Goal: Use online tool/utility: Utilize a website feature to perform a specific function

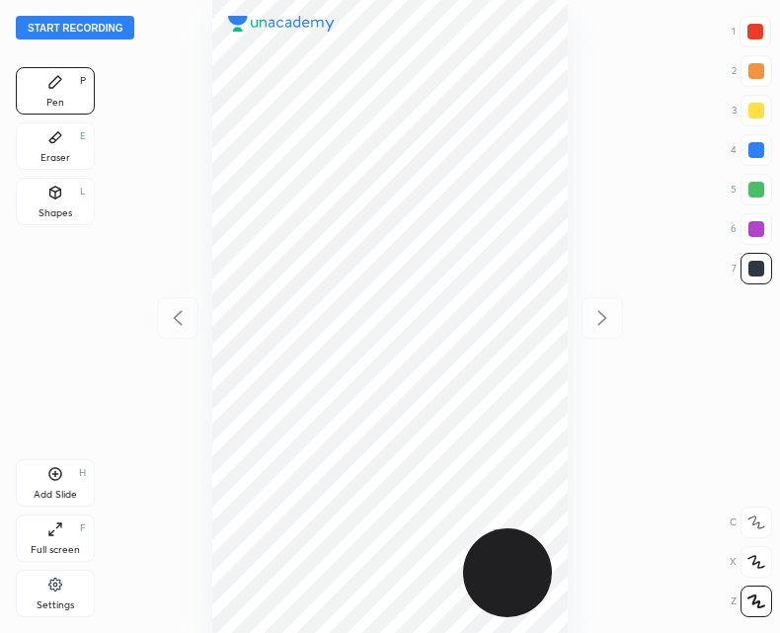
scroll to position [633, 464]
click at [98, 20] on button "Start recording" at bounding box center [75, 28] width 119 height 24
click at [68, 22] on button "Start recording" at bounding box center [75, 28] width 119 height 24
click at [71, 34] on button "End recording" at bounding box center [71, 28] width 110 height 24
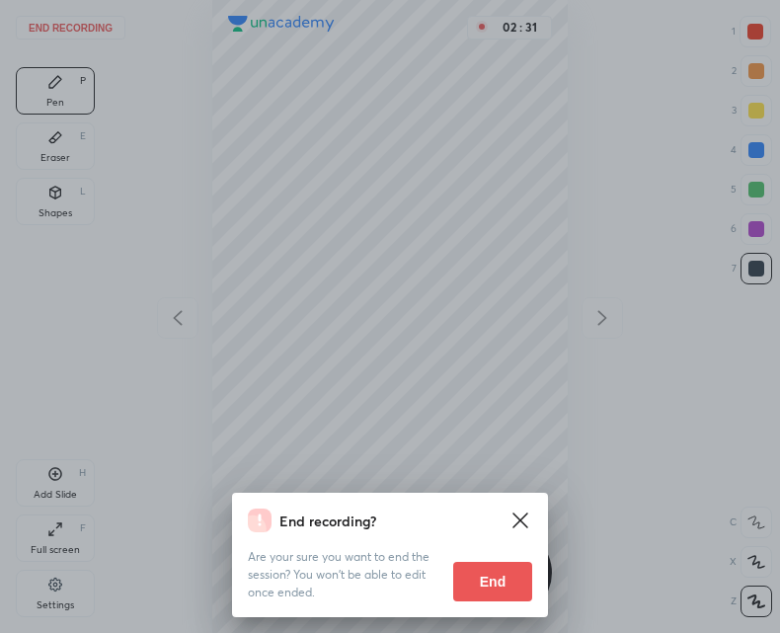
click at [475, 591] on button "End" at bounding box center [492, 582] width 79 height 40
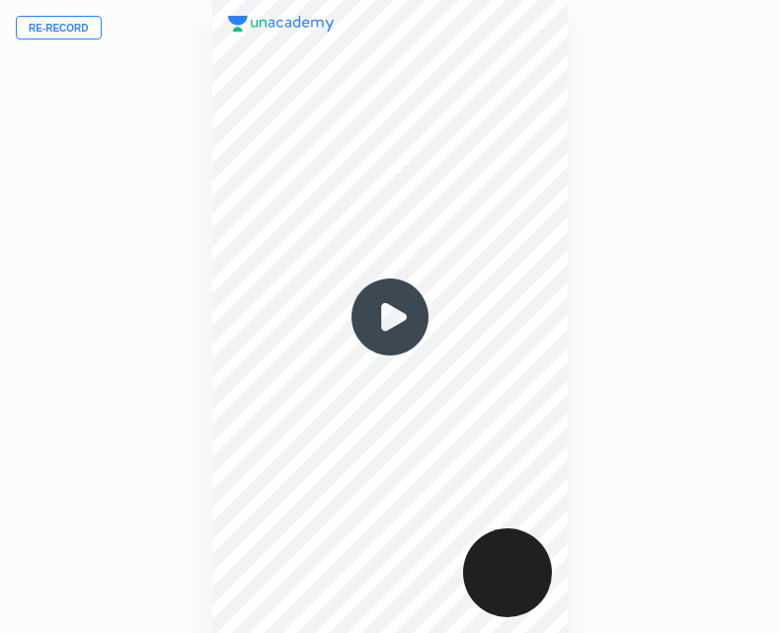
click at [379, 336] on img at bounding box center [390, 317] width 95 height 95
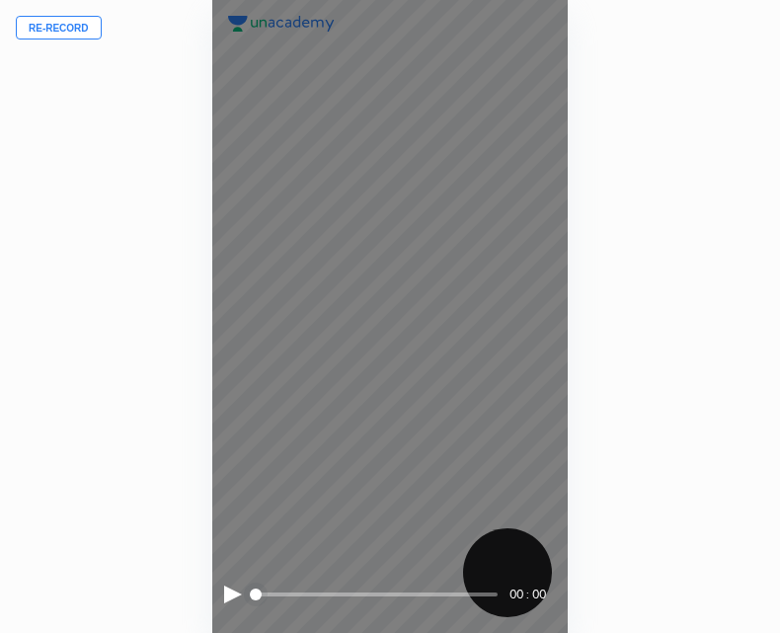
click at [228, 598] on div at bounding box center [233, 595] width 18 height 18
